Goal: Navigation & Orientation: Find specific page/section

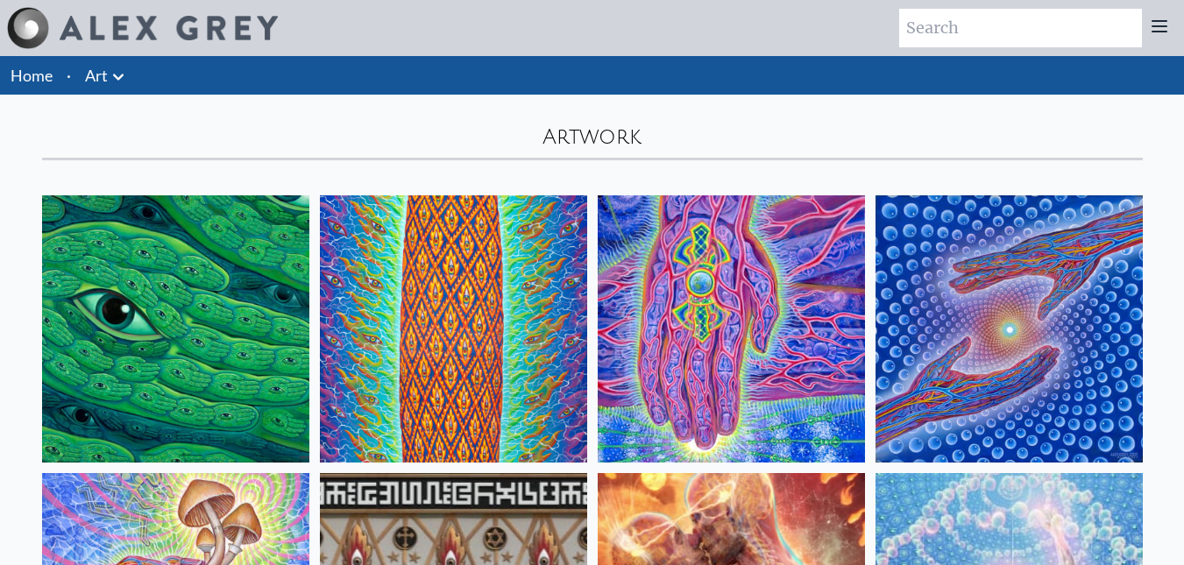
click at [123, 82] on icon at bounding box center [118, 77] width 21 height 21
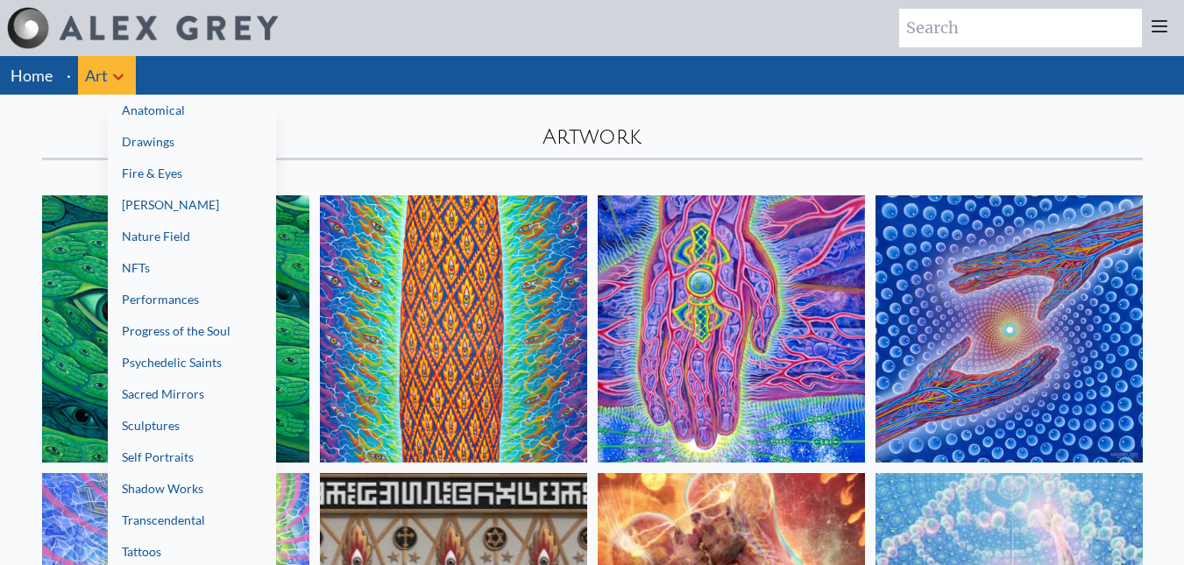
click at [117, 78] on div at bounding box center [592, 282] width 1184 height 565
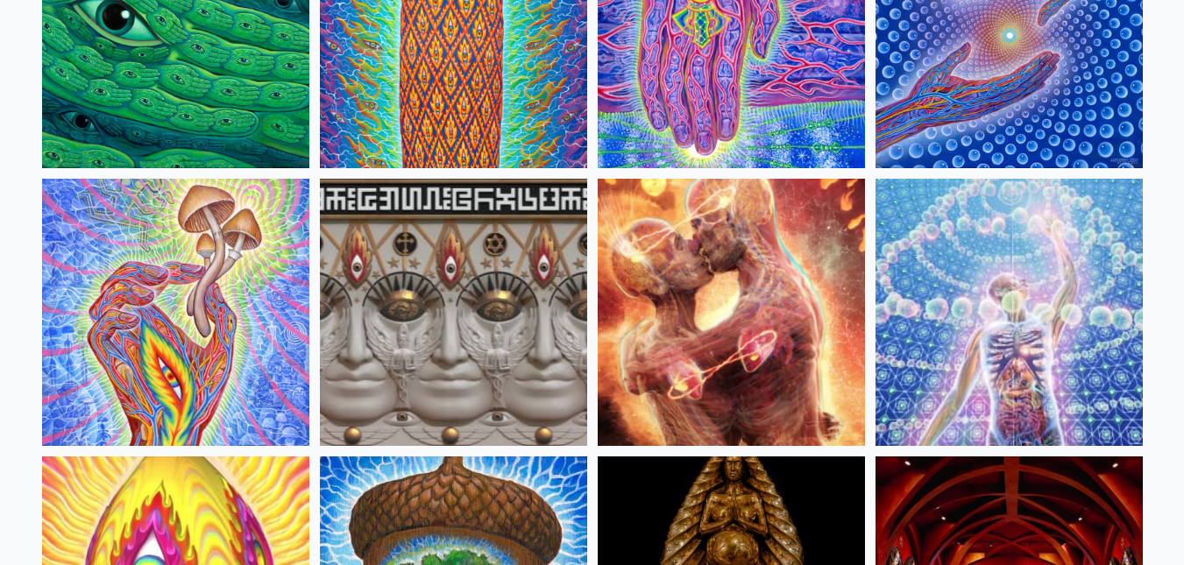
scroll to position [263, 0]
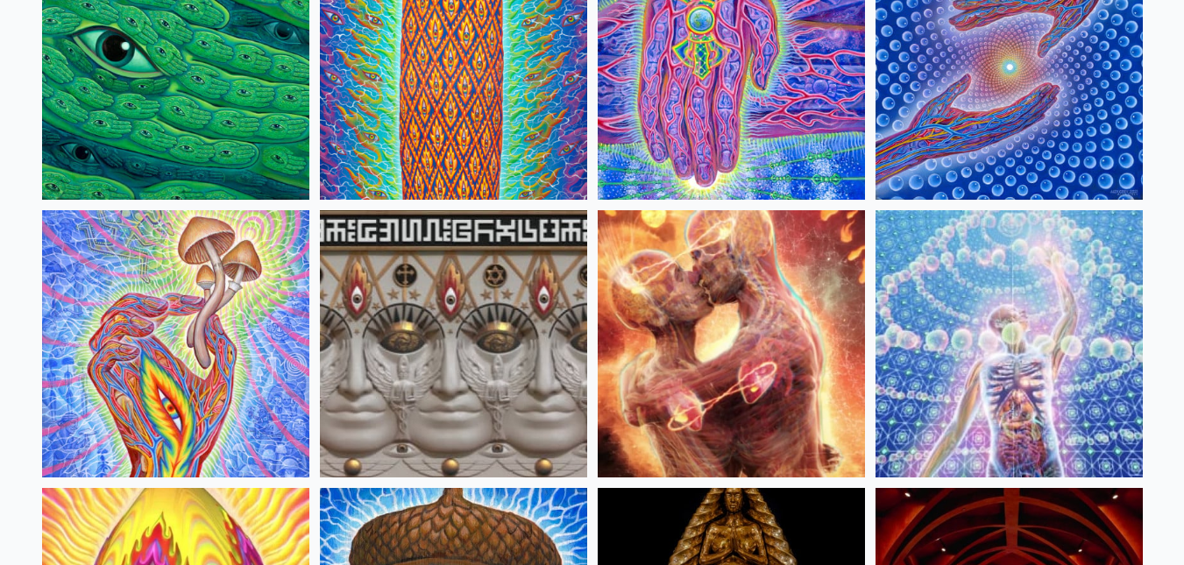
click at [972, 69] on img at bounding box center [1009, 66] width 267 height 267
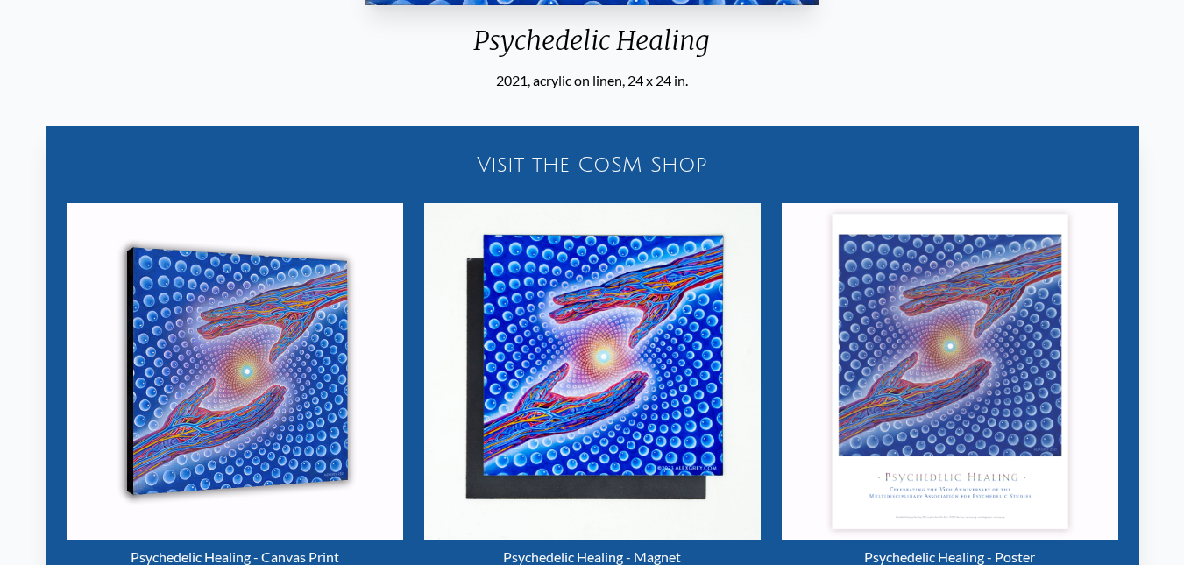
scroll to position [438, 0]
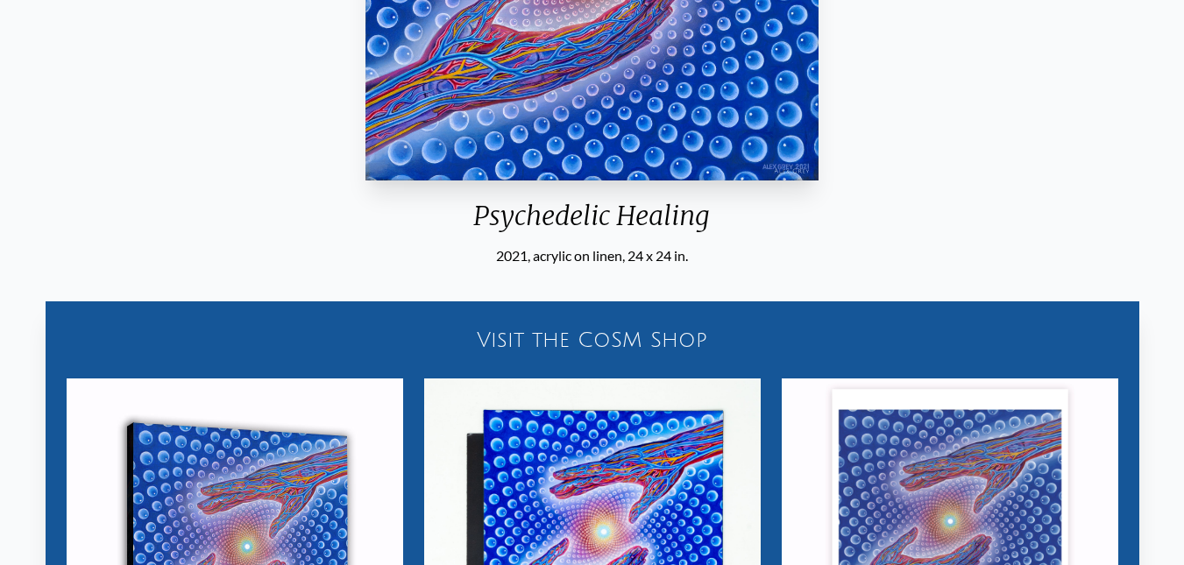
click at [607, 329] on div "Visit the CoSM Shop" at bounding box center [592, 340] width 1073 height 56
